Goal: Obtain resource: Obtain resource

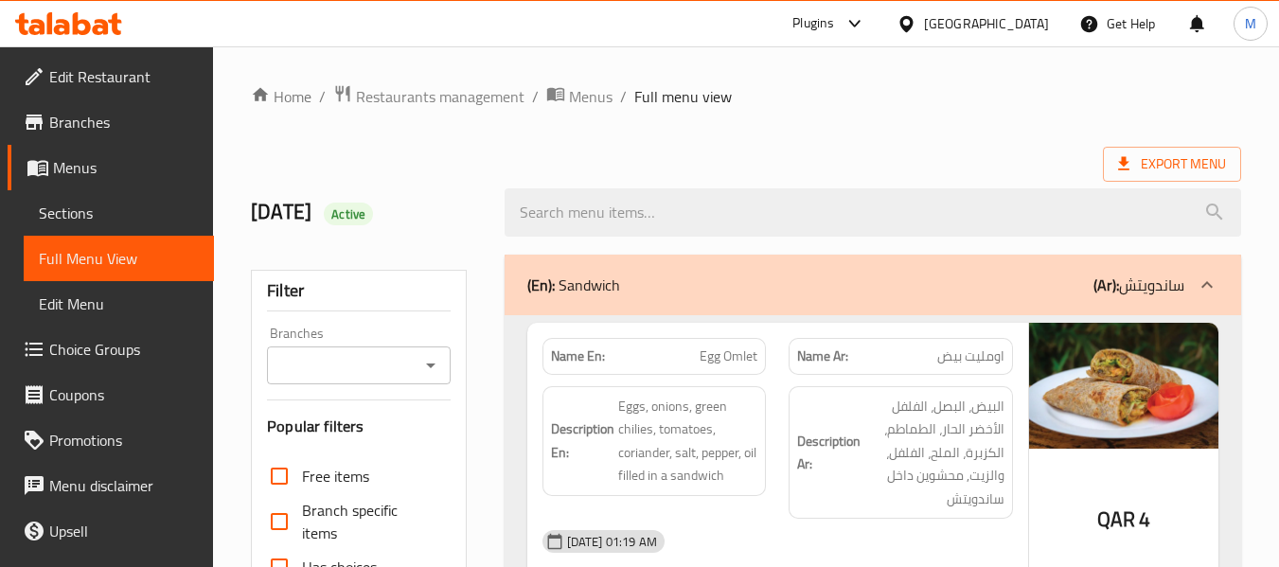
click at [1022, 15] on div "[GEOGRAPHIC_DATA]" at bounding box center [986, 23] width 125 height 21
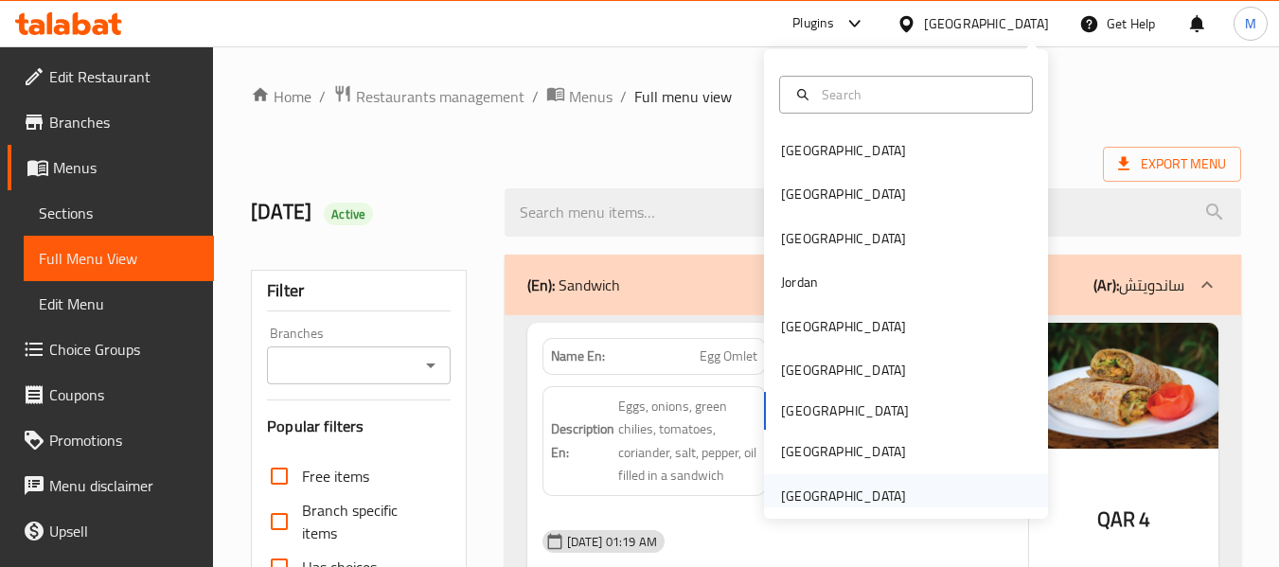
click at [875, 490] on div "[GEOGRAPHIC_DATA]" at bounding box center [843, 496] width 125 height 21
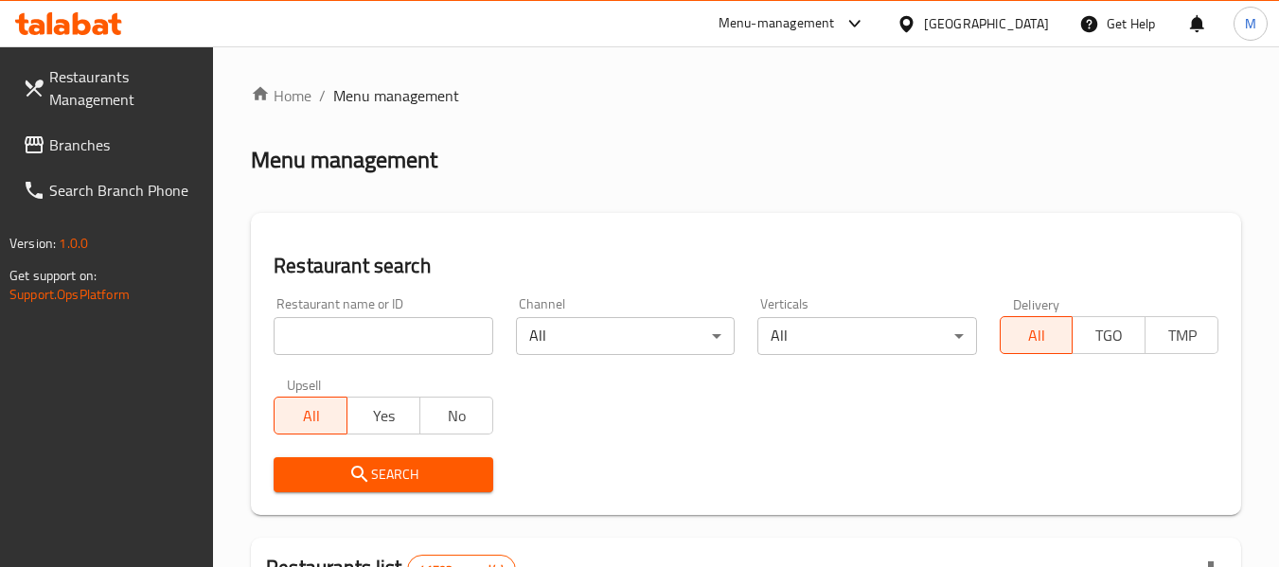
click at [394, 335] on input "search" at bounding box center [383, 336] width 219 height 38
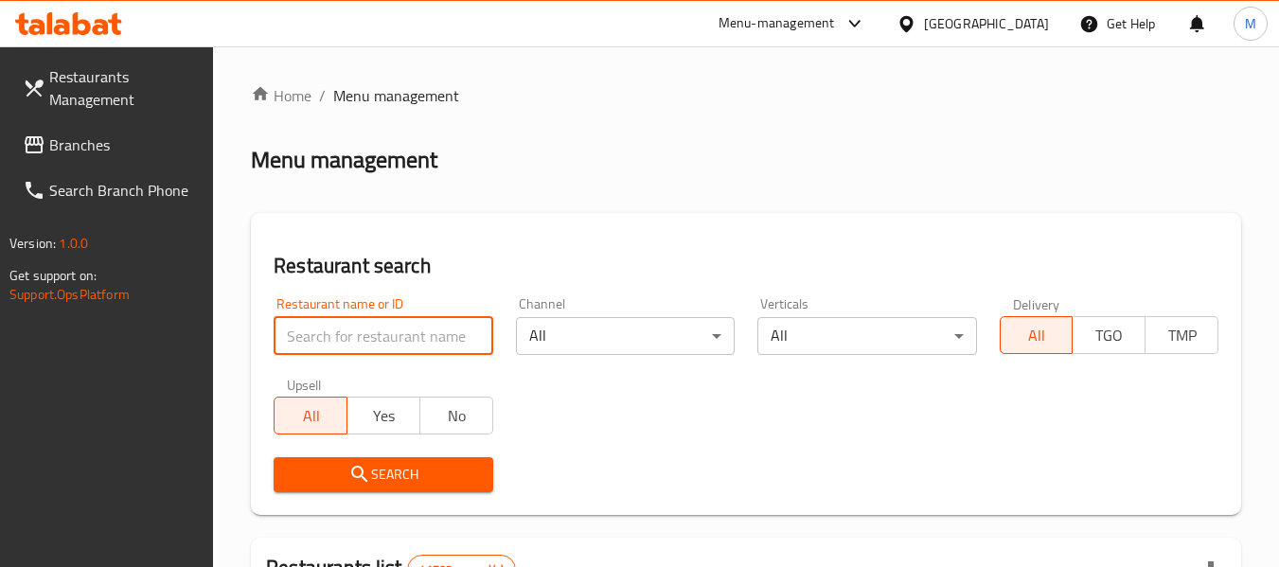
paste input "Cup time"
type input "Cup time"
click button "Search" at bounding box center [383, 474] width 219 height 35
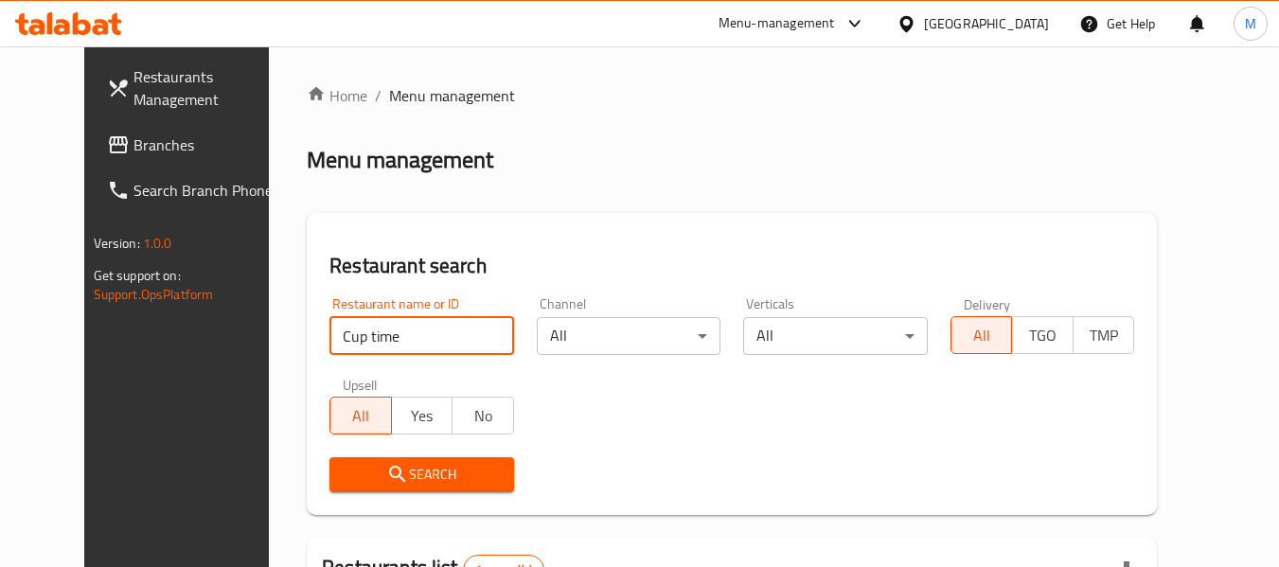
click at [432, 481] on span "Search" at bounding box center [422, 475] width 154 height 24
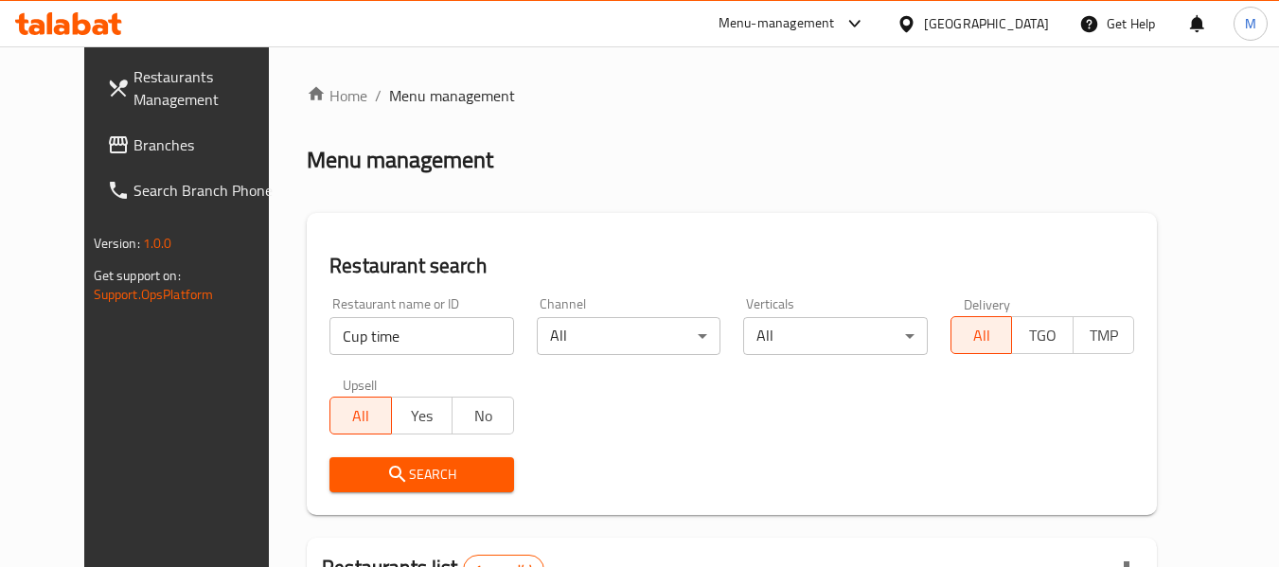
click at [435, 481] on span "Search" at bounding box center [422, 475] width 154 height 24
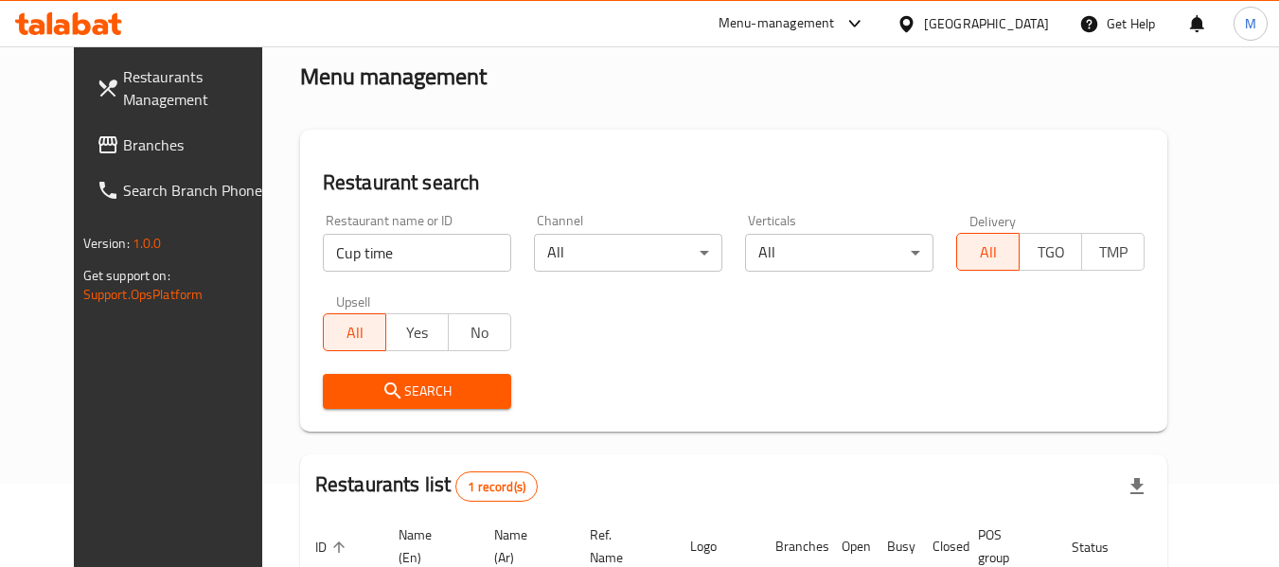
scroll to position [254, 0]
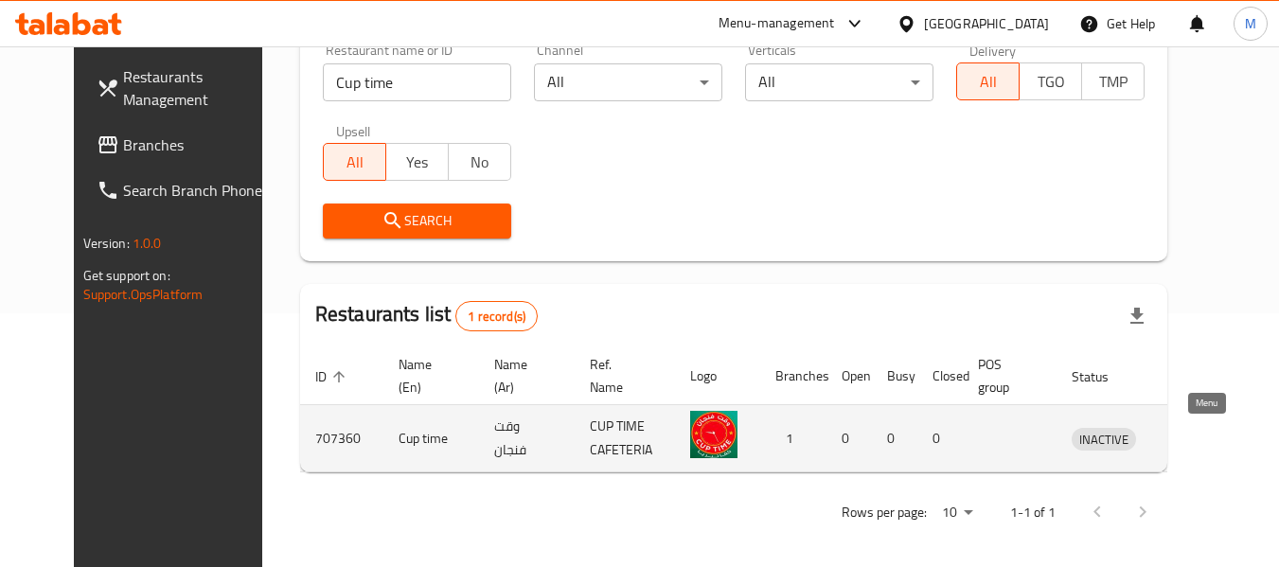
click at [1193, 434] on icon "enhanced table" at bounding box center [1185, 440] width 21 height 16
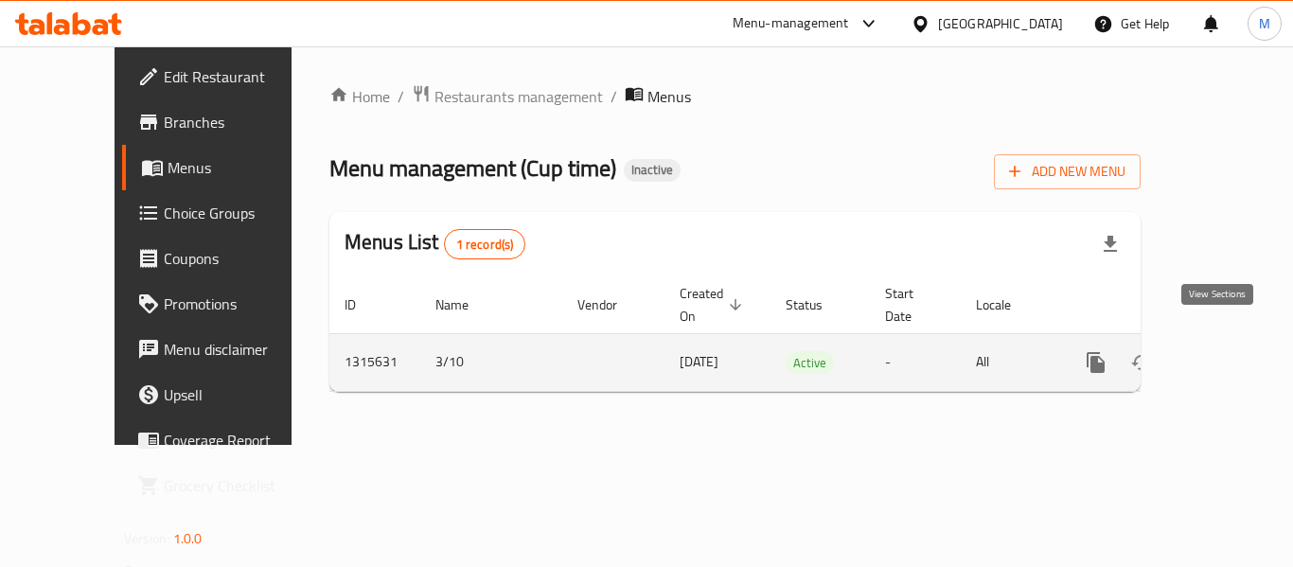
click at [1221, 351] on icon "enhanced table" at bounding box center [1232, 362] width 23 height 23
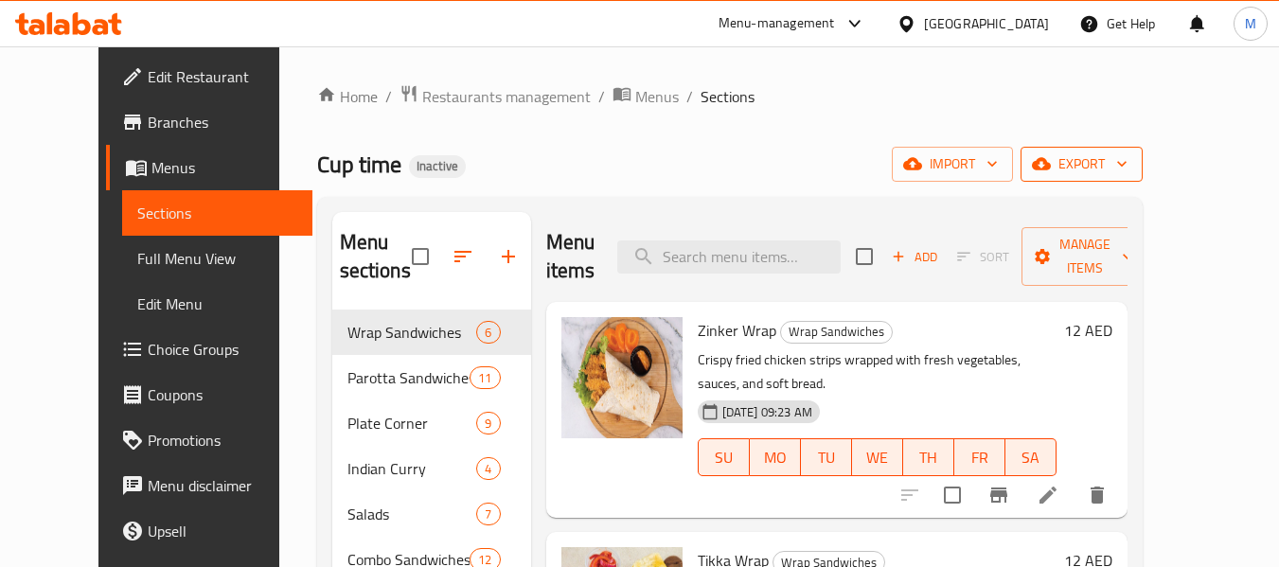
click at [1143, 169] on button "export" at bounding box center [1082, 164] width 122 height 35
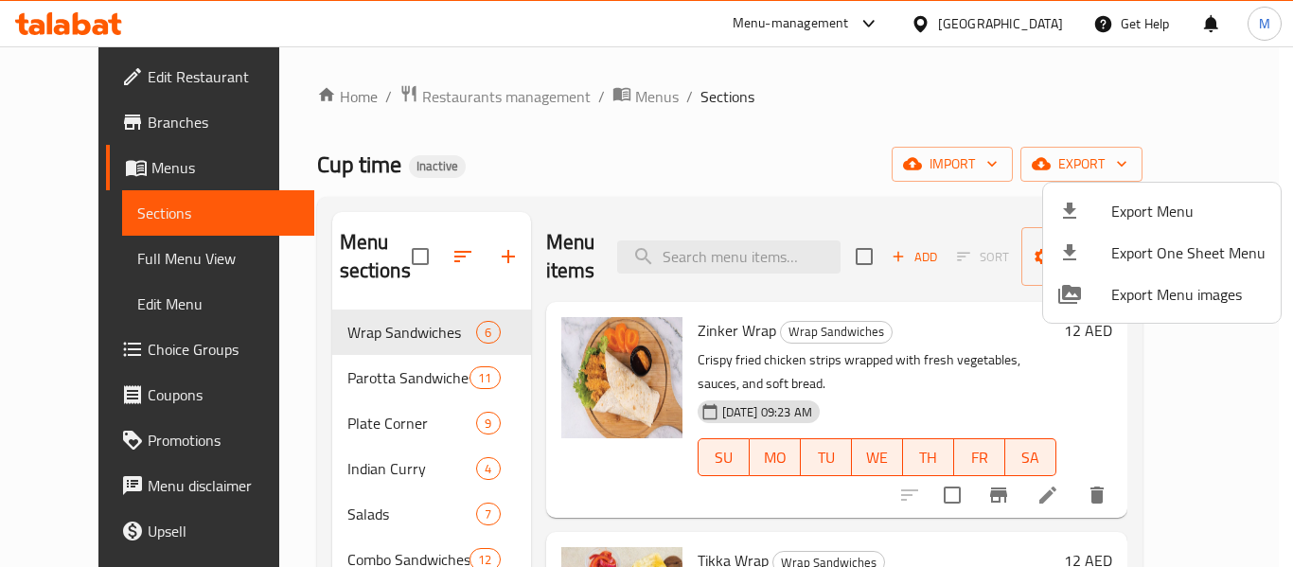
drag, startPoint x: 548, startPoint y: 171, endPoint x: 307, endPoint y: 155, distance: 242.0
click at [497, 166] on div at bounding box center [646, 283] width 1293 height 567
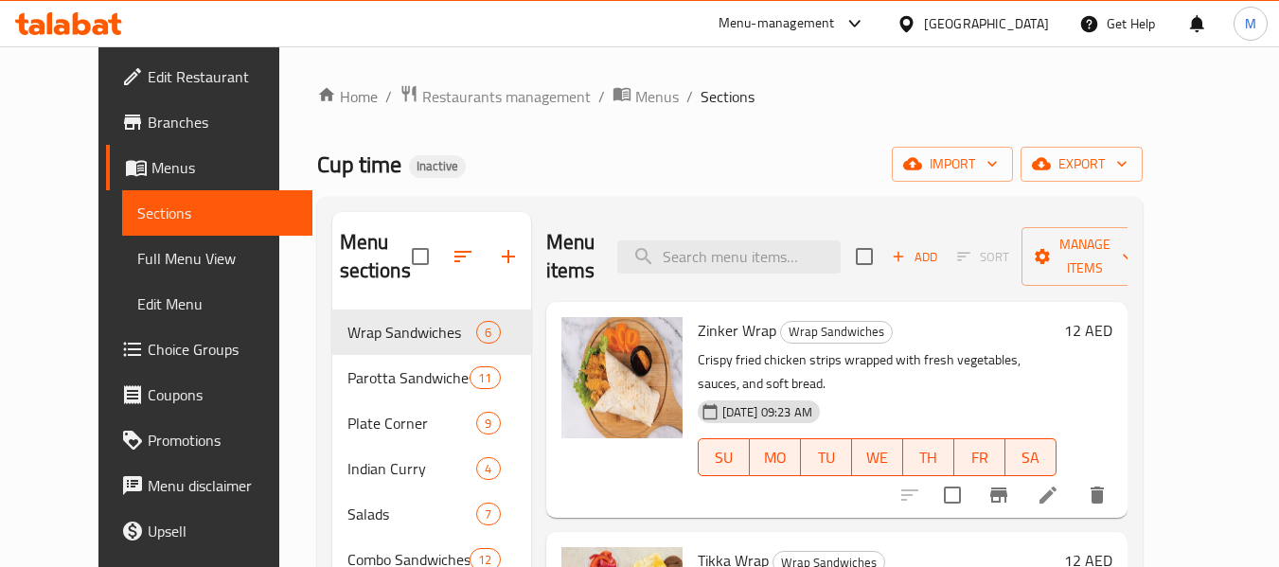
click at [137, 260] on span "Full Menu View" at bounding box center [217, 258] width 160 height 23
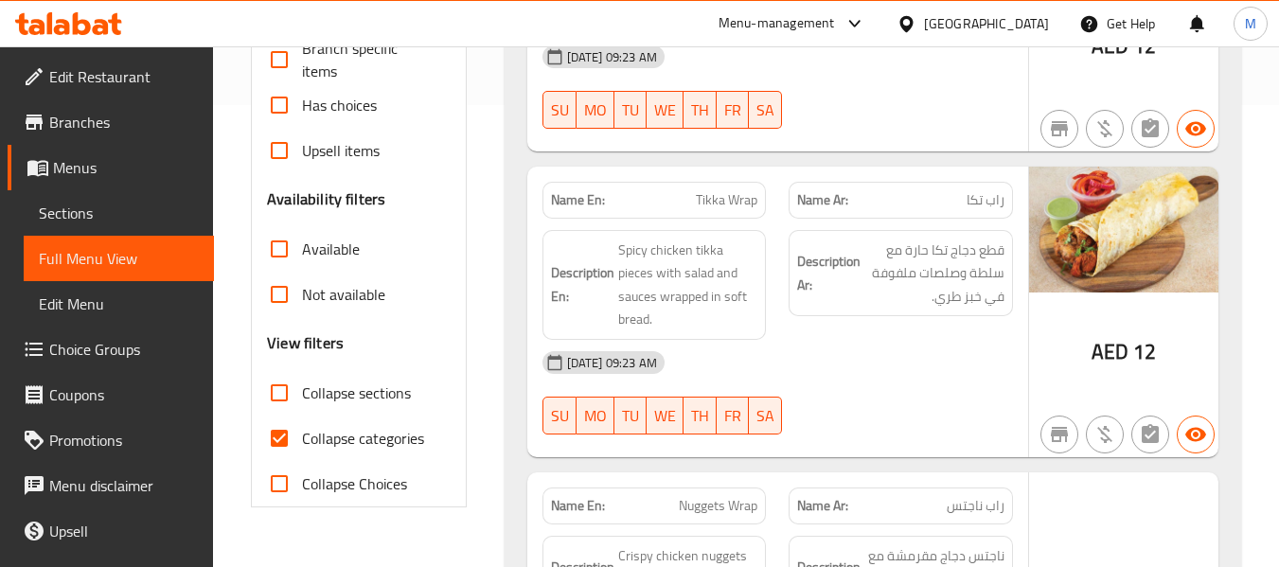
scroll to position [473, 0]
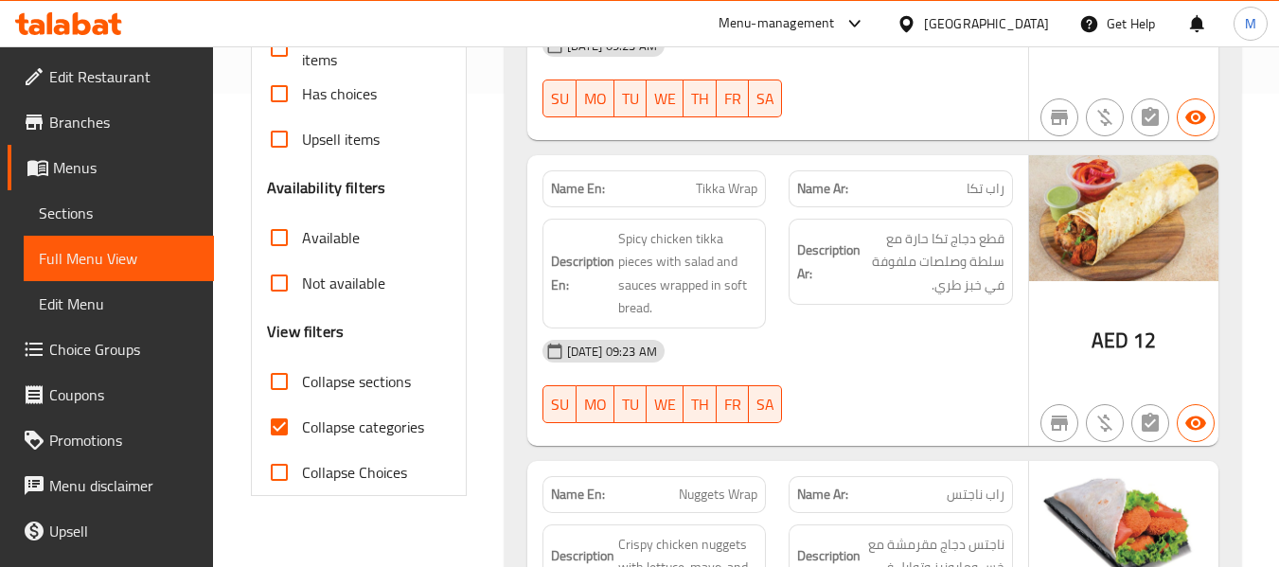
click at [388, 429] on span "Collapse categories" at bounding box center [363, 427] width 122 height 23
click at [302, 429] on input "Collapse categories" at bounding box center [279, 426] width 45 height 45
checkbox input "false"
click at [377, 381] on span "Collapse sections" at bounding box center [356, 381] width 109 height 23
click at [302, 381] on input "Collapse sections" at bounding box center [279, 381] width 45 height 45
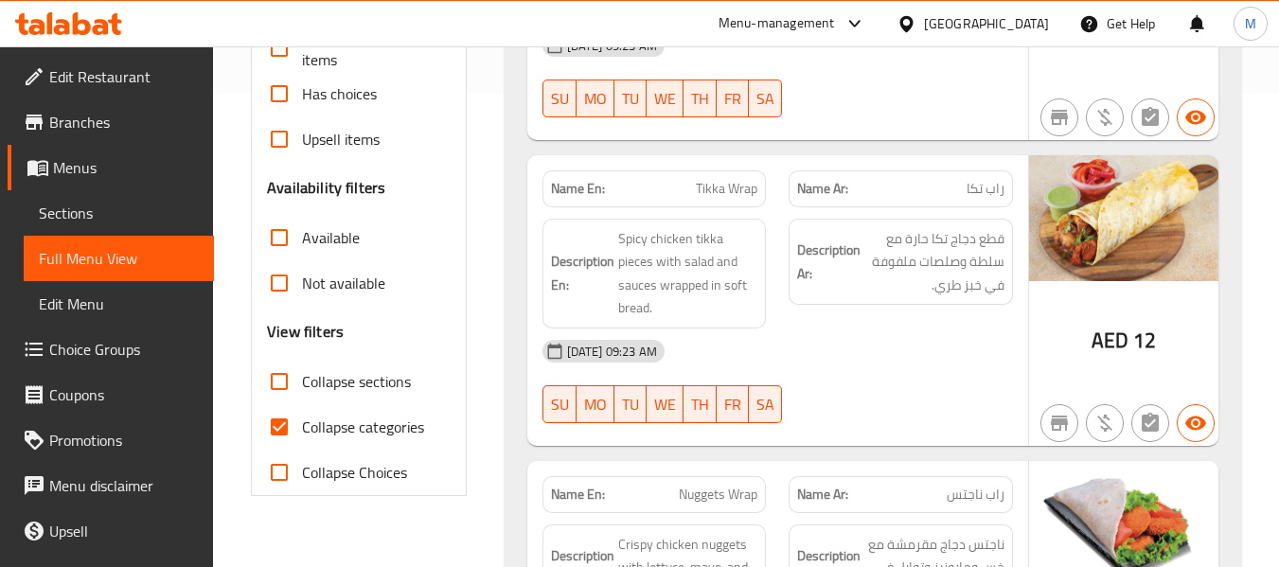
checkbox input "true"
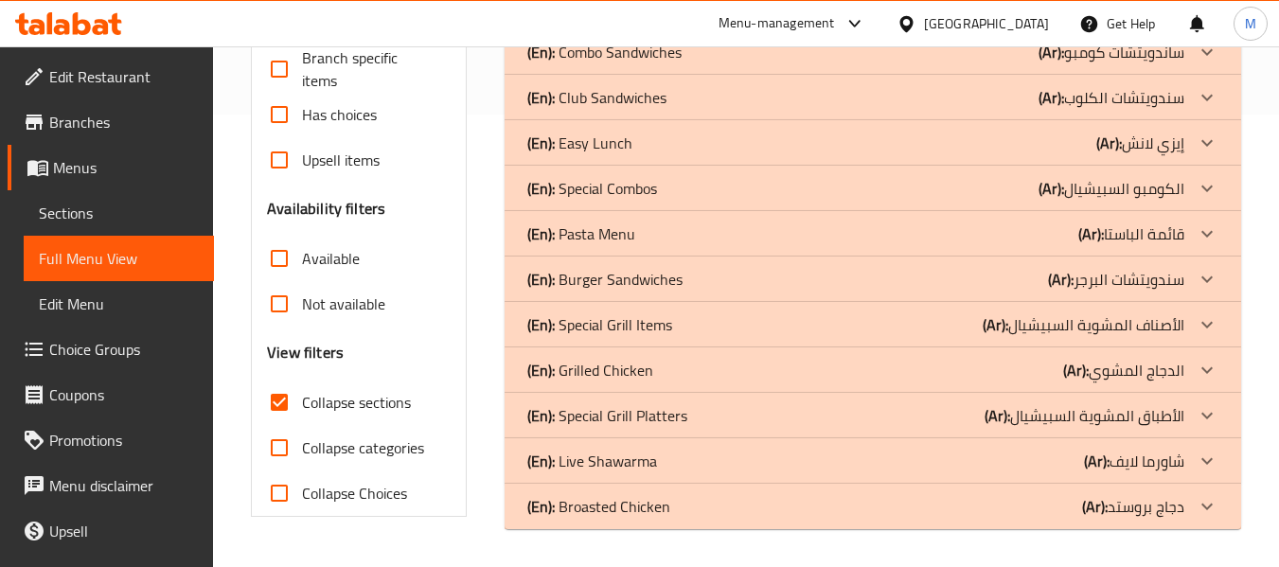
scroll to position [453, 0]
drag, startPoint x: 337, startPoint y: 451, endPoint x: 335, endPoint y: 256, distance: 195.1
click at [335, 451] on span "Collapse categories" at bounding box center [363, 447] width 122 height 23
click at [569, 283] on p "(En): Burger Sandwiches" at bounding box center [604, 279] width 155 height 23
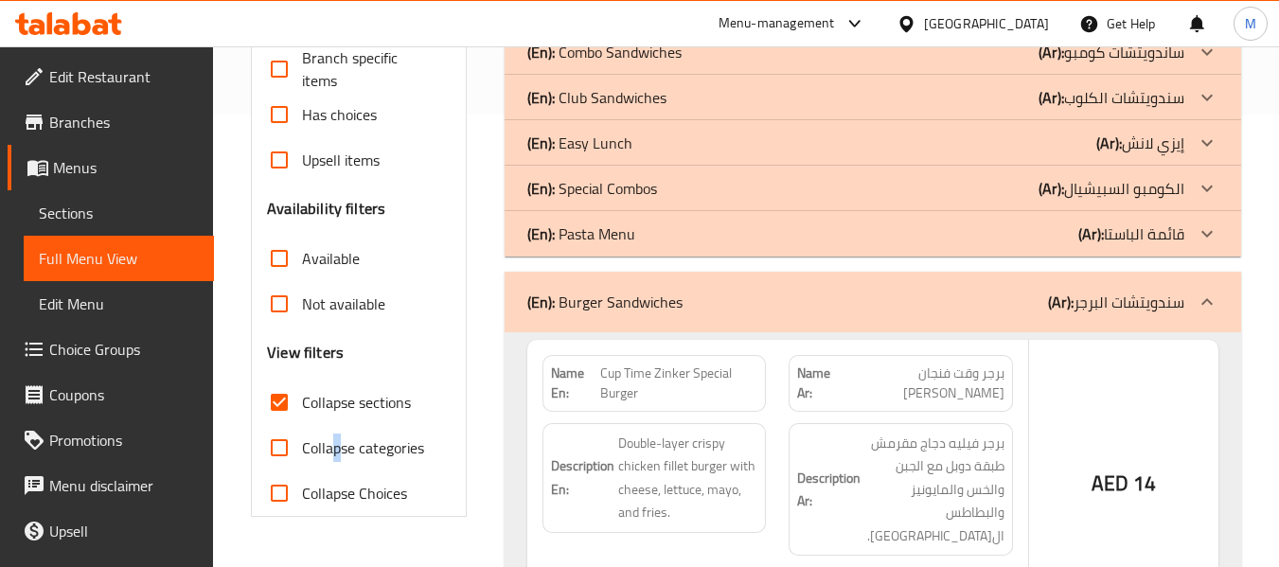
click at [587, 235] on p "(En): Pasta Menu" at bounding box center [581, 234] width 108 height 23
click at [595, 184] on p "(En): Special Combos" at bounding box center [592, 188] width 130 height 23
click at [601, 140] on p "(En): Easy Lunch" at bounding box center [579, 143] width 105 height 23
click at [615, 98] on p "(En): Club Sandwiches" at bounding box center [596, 97] width 139 height 23
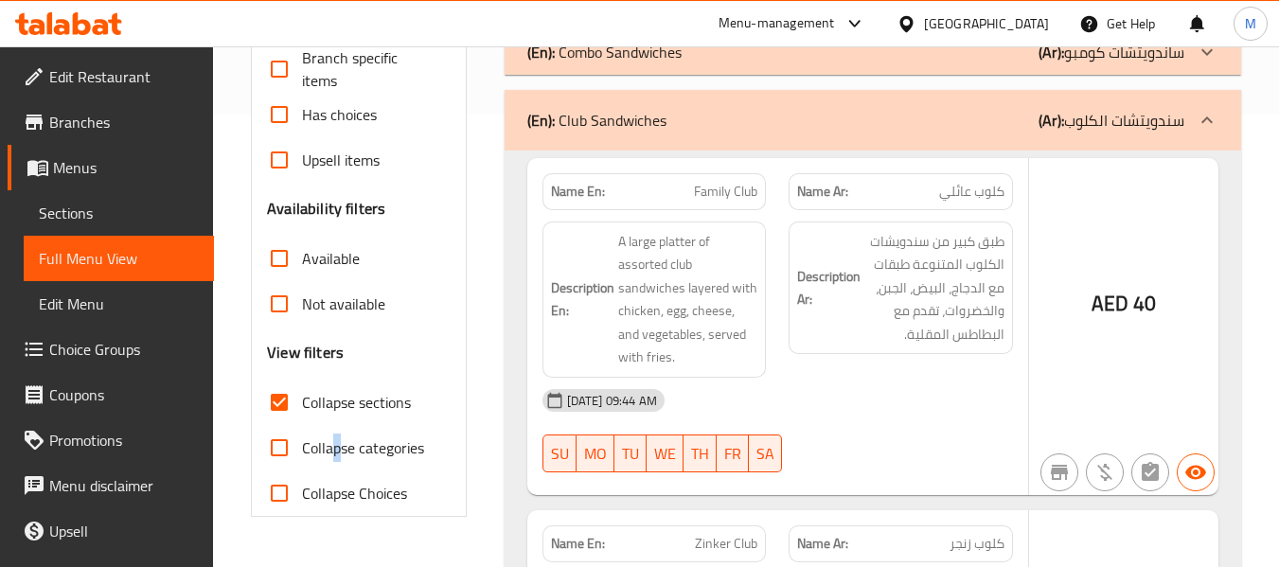
click at [641, 56] on p "(En): Combo Sandwiches" at bounding box center [604, 52] width 154 height 23
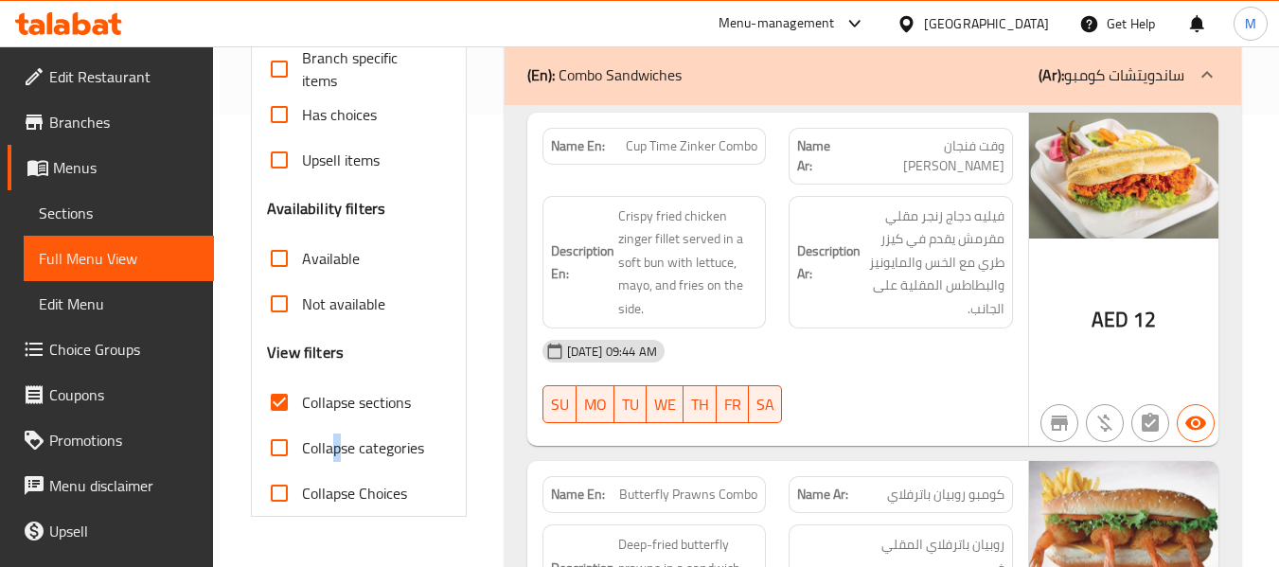
scroll to position [263, 0]
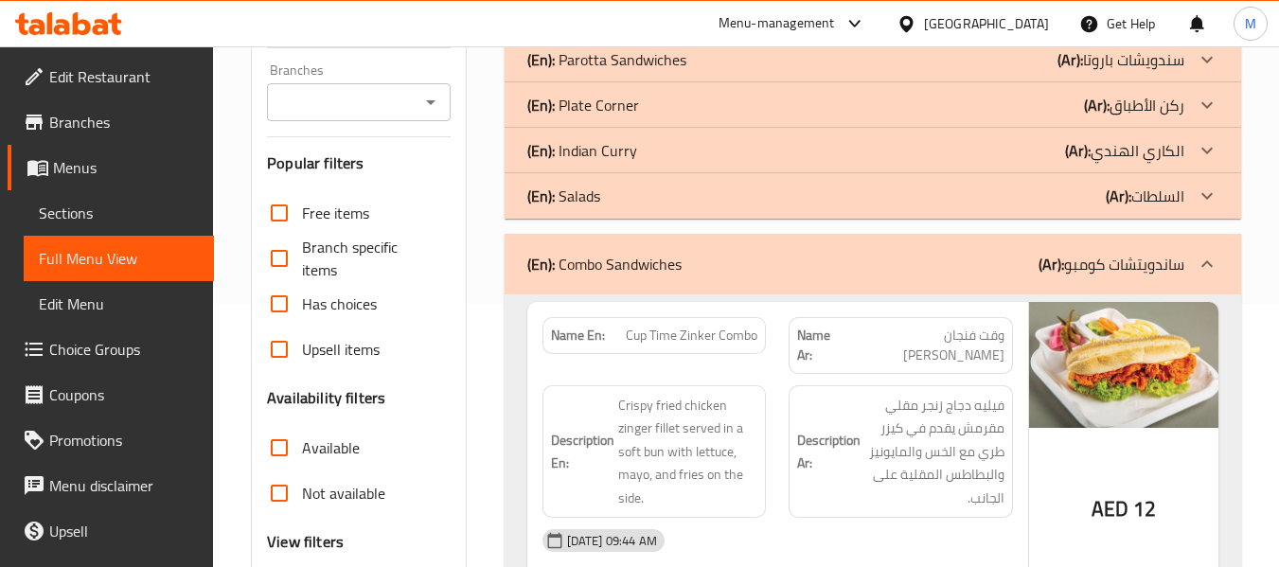
click at [594, 187] on p "(En): Salads" at bounding box center [563, 196] width 73 height 23
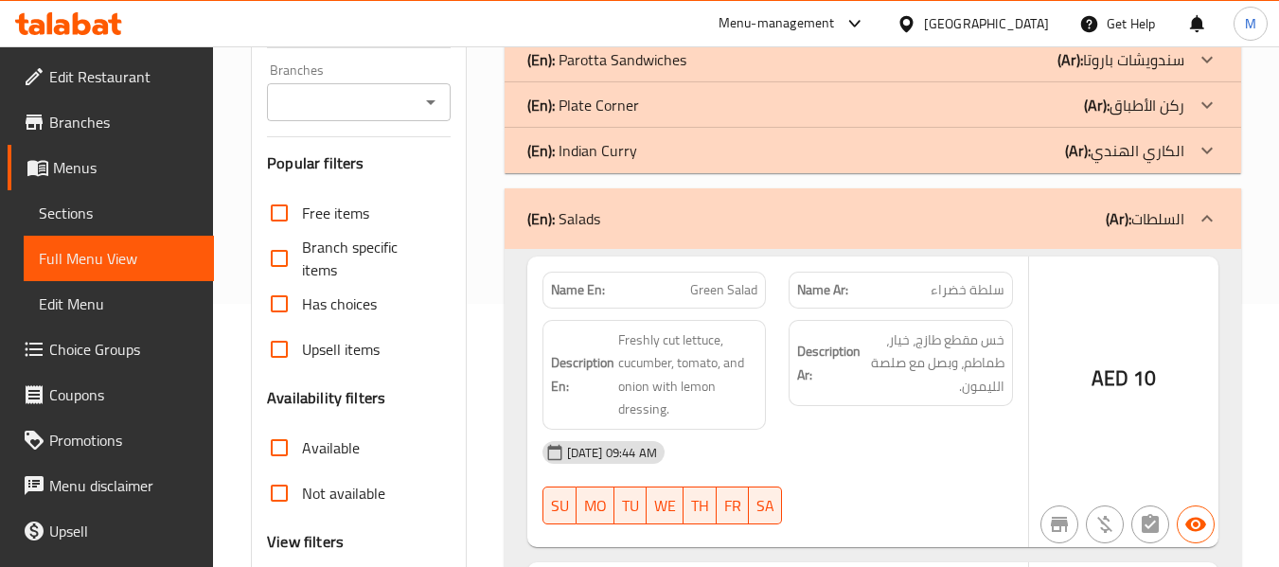
click at [613, 139] on p "(En): Indian Curry" at bounding box center [582, 150] width 110 height 23
click at [632, 102] on p "(En): Plate Corner" at bounding box center [583, 105] width 112 height 23
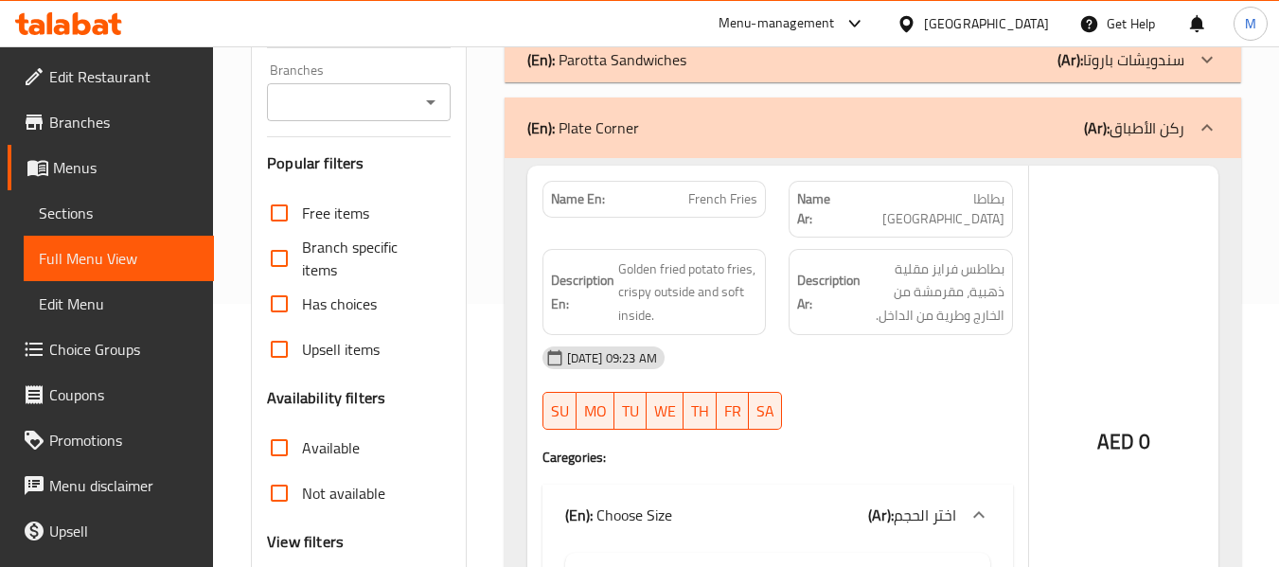
click at [656, 55] on p "(En): Parotta Sandwiches" at bounding box center [606, 59] width 159 height 23
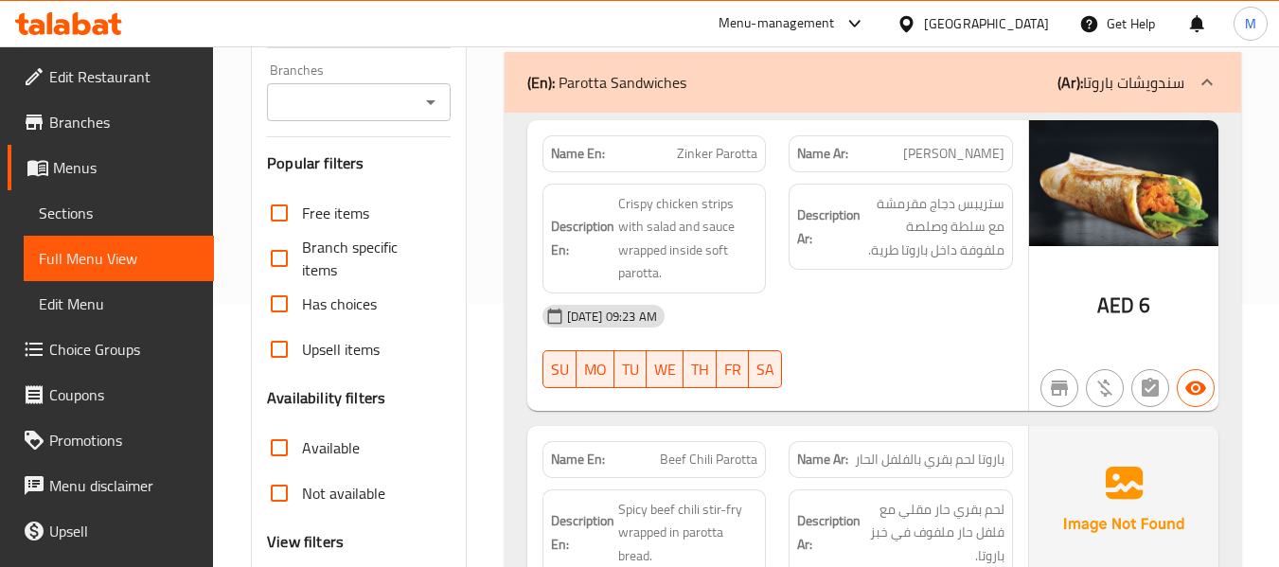
scroll to position [74, 0]
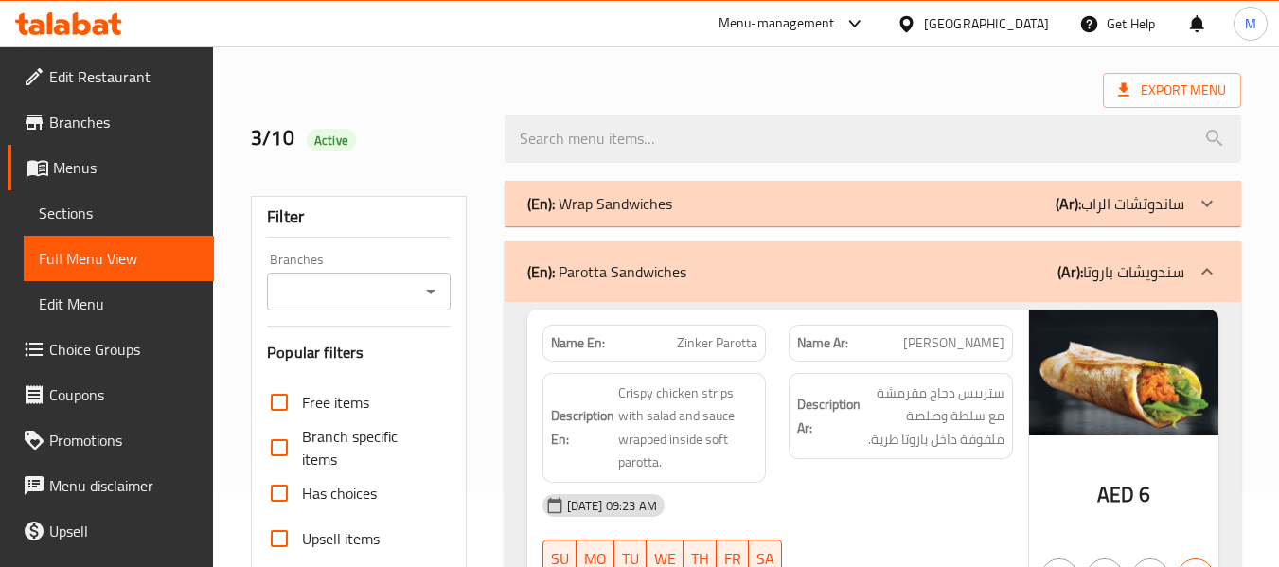
click at [656, 202] on p "(En): Wrap Sandwiches" at bounding box center [599, 203] width 145 height 23
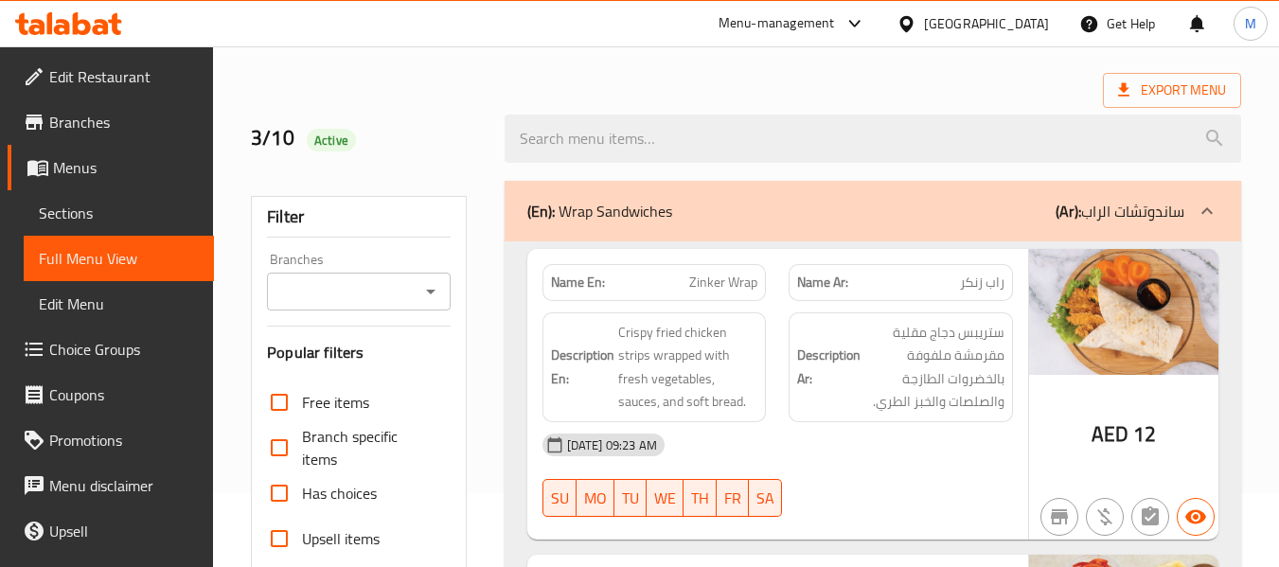
click at [583, 276] on strong "Name En:" at bounding box center [578, 283] width 54 height 20
copy strong "Name En:"
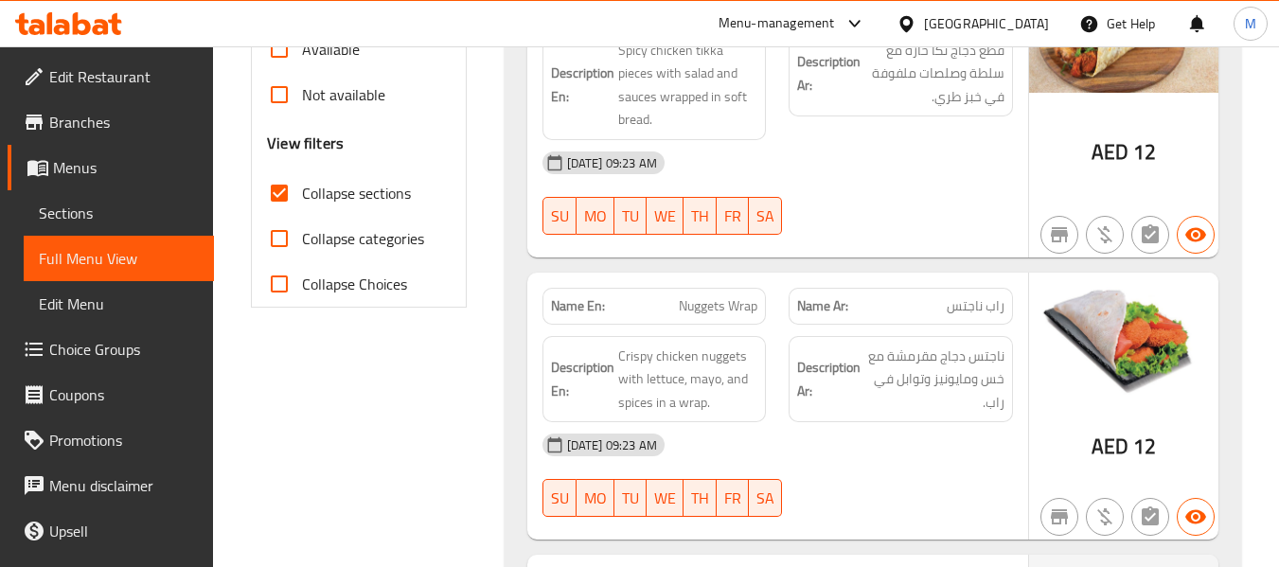
scroll to position [5575, 0]
